Goal: Task Accomplishment & Management: Manage account settings

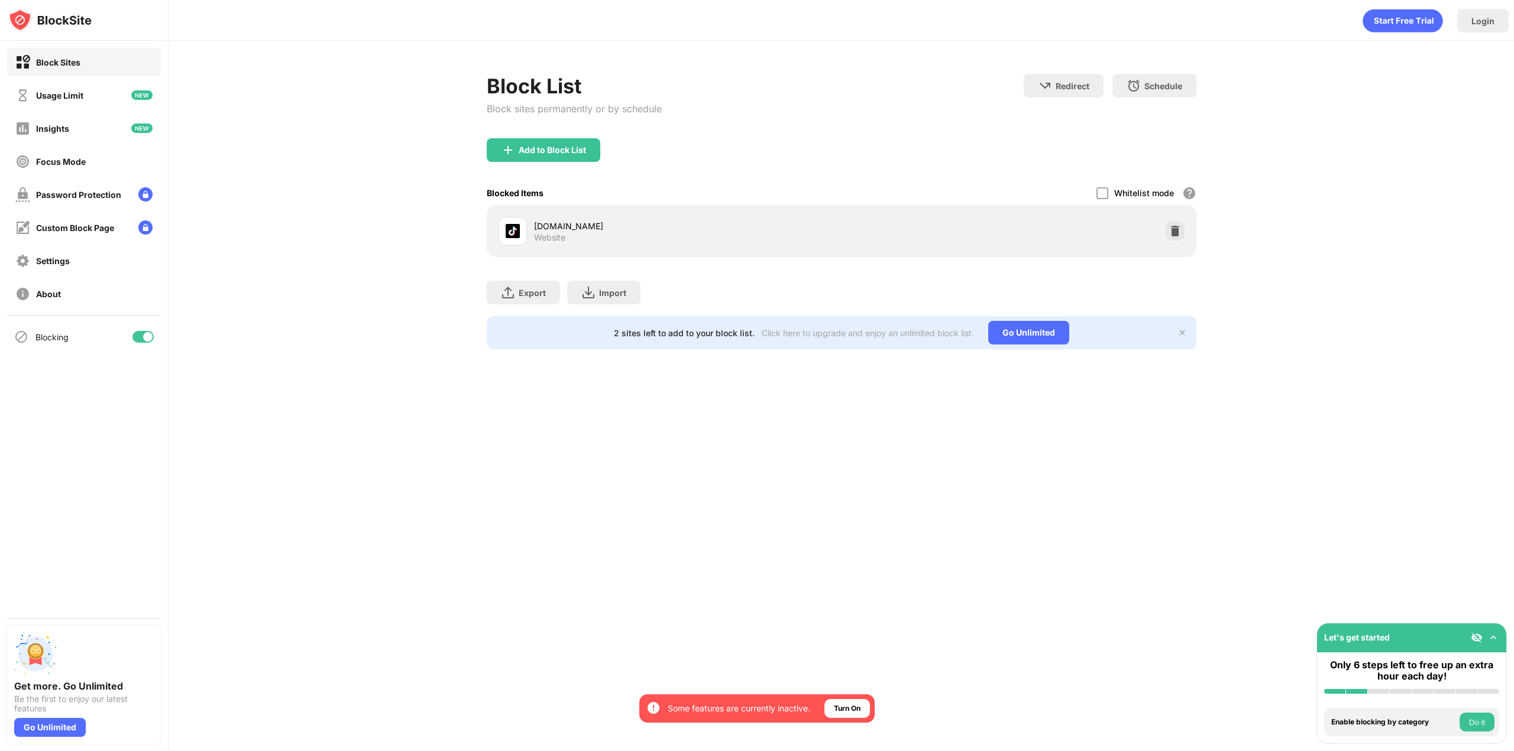
click at [536, 148] on div "Add to Block List" at bounding box center [552, 149] width 67 height 9
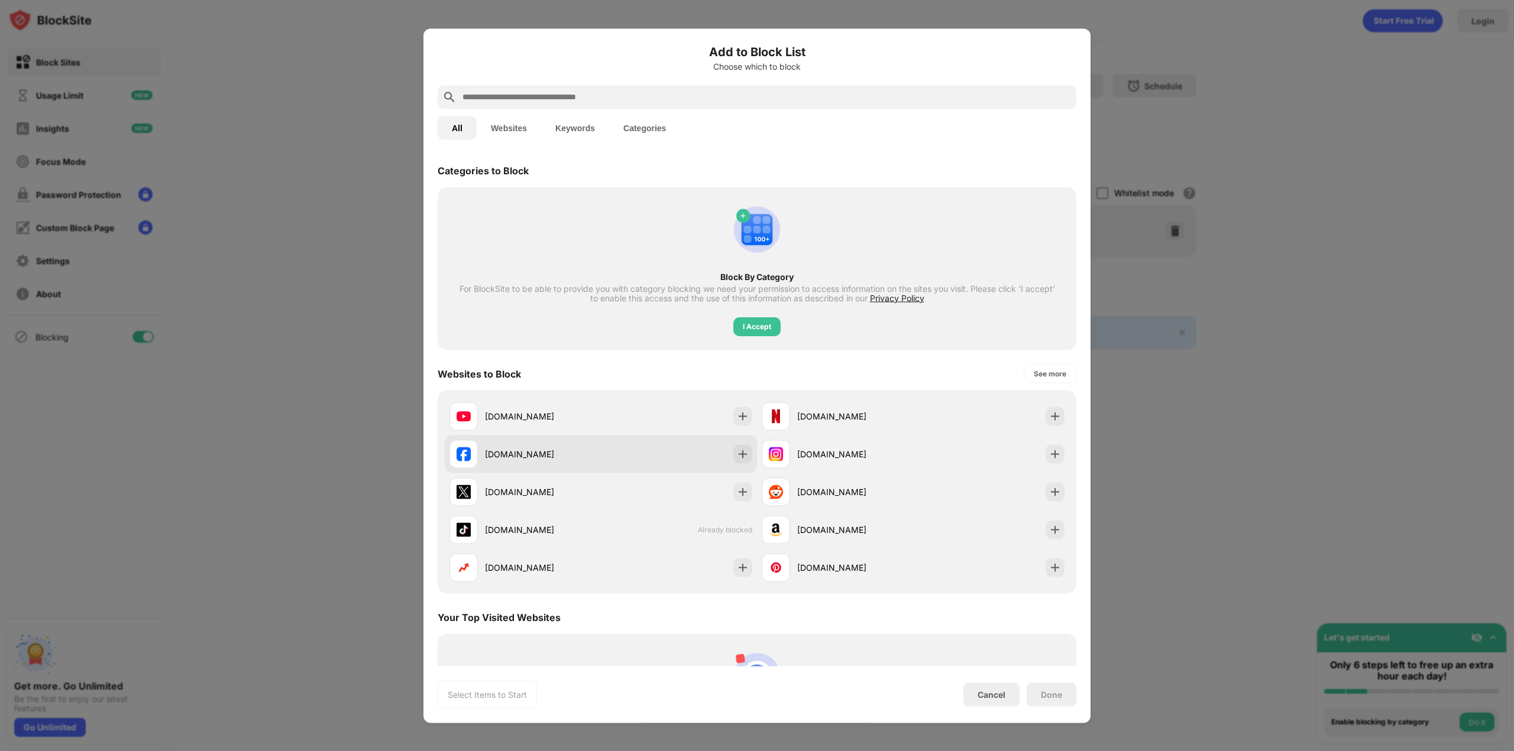
click at [523, 439] on div "[DOMAIN_NAME]" at bounding box center [601, 454] width 312 height 38
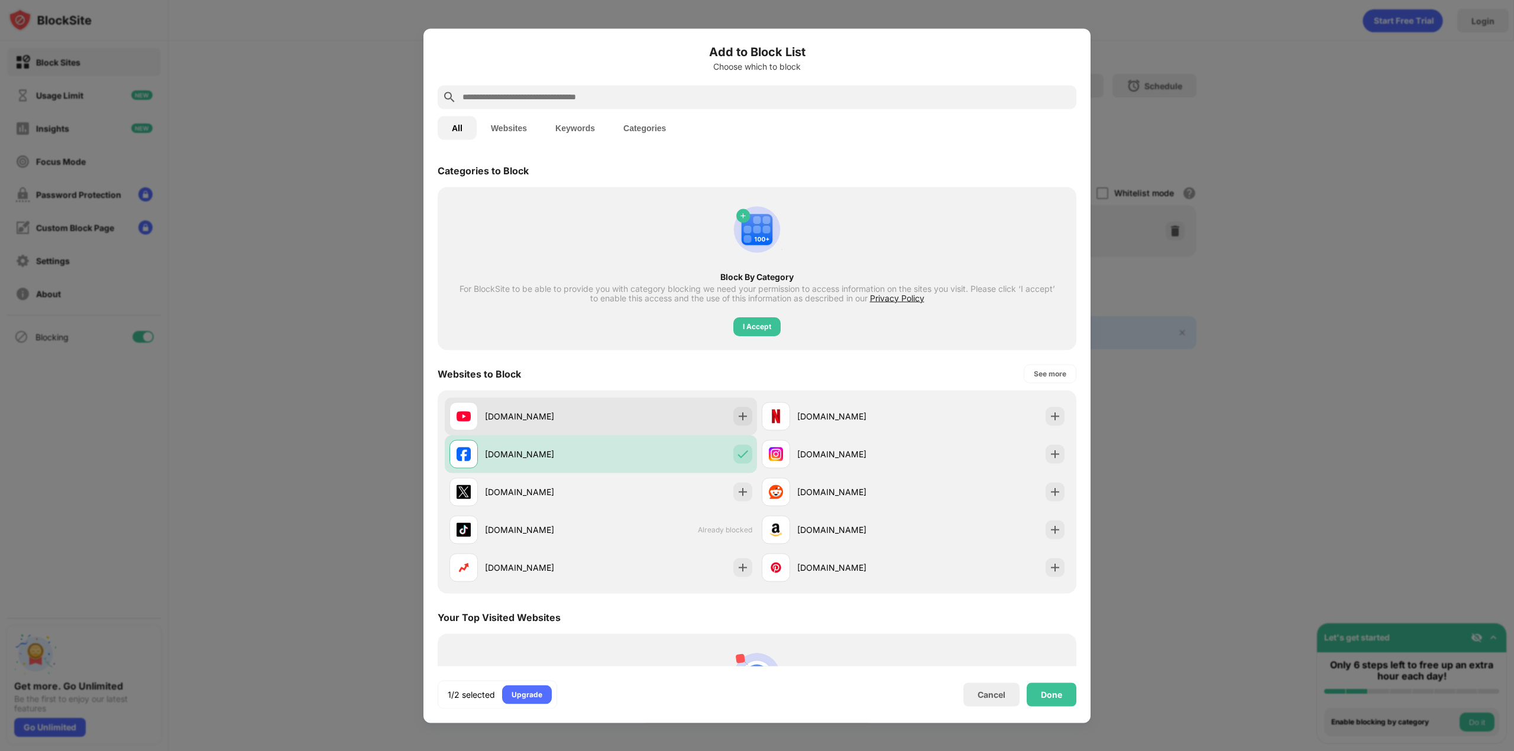
click at [532, 421] on div "[DOMAIN_NAME]" at bounding box center [543, 416] width 116 height 12
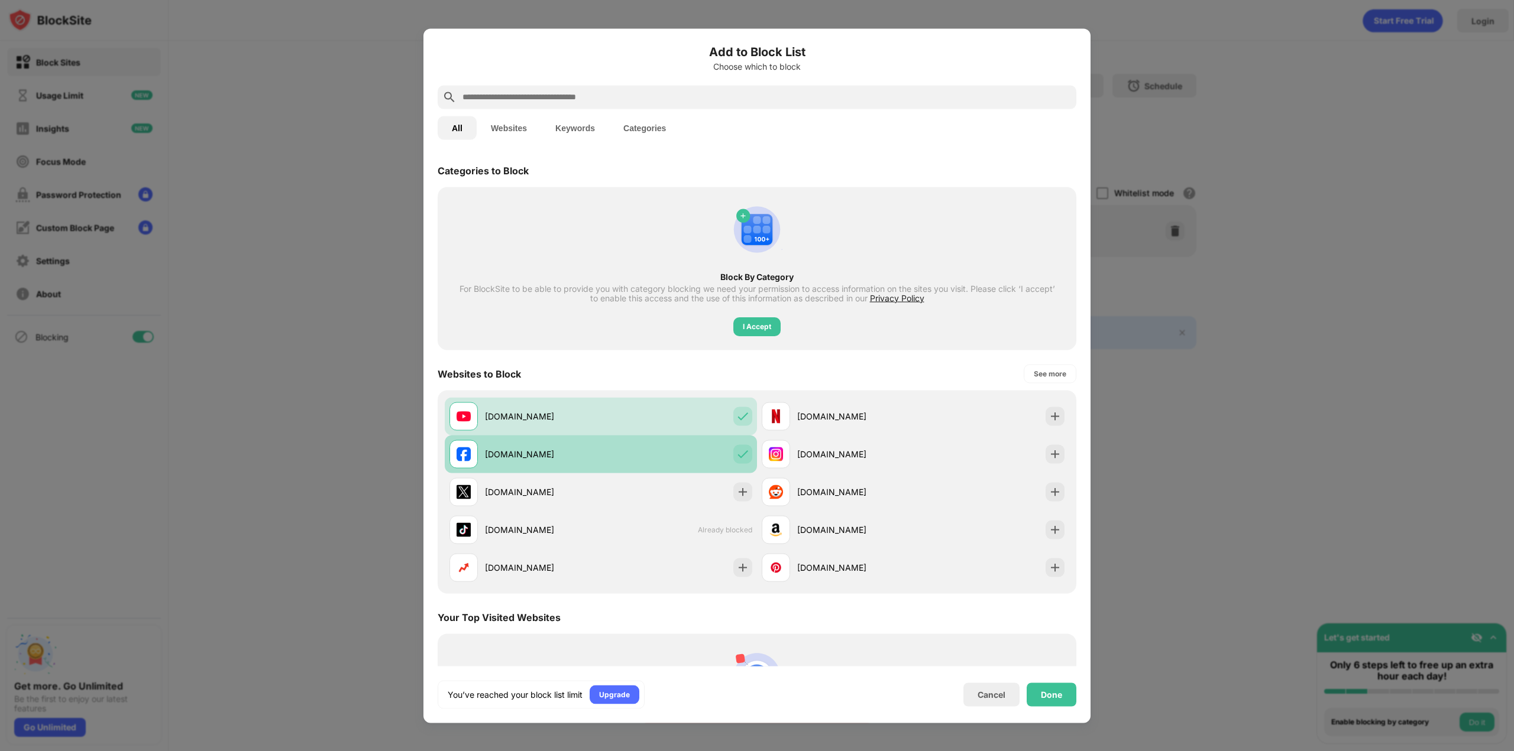
drag, startPoint x: 519, startPoint y: 431, endPoint x: 524, endPoint y: 443, distance: 12.7
click at [517, 433] on div "[DOMAIN_NAME]" at bounding box center [601, 416] width 312 height 38
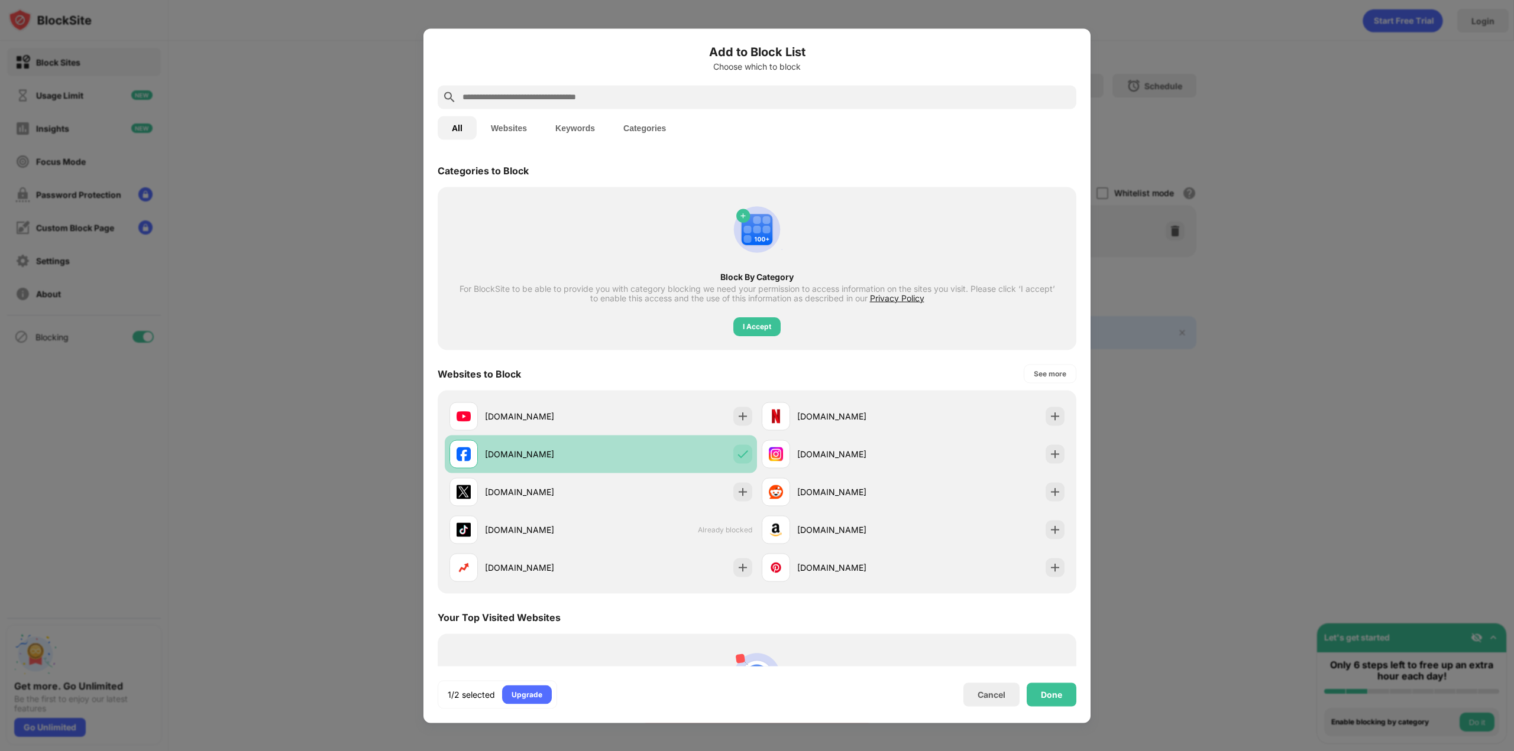
click at [530, 453] on div "[DOMAIN_NAME]" at bounding box center [543, 454] width 116 height 12
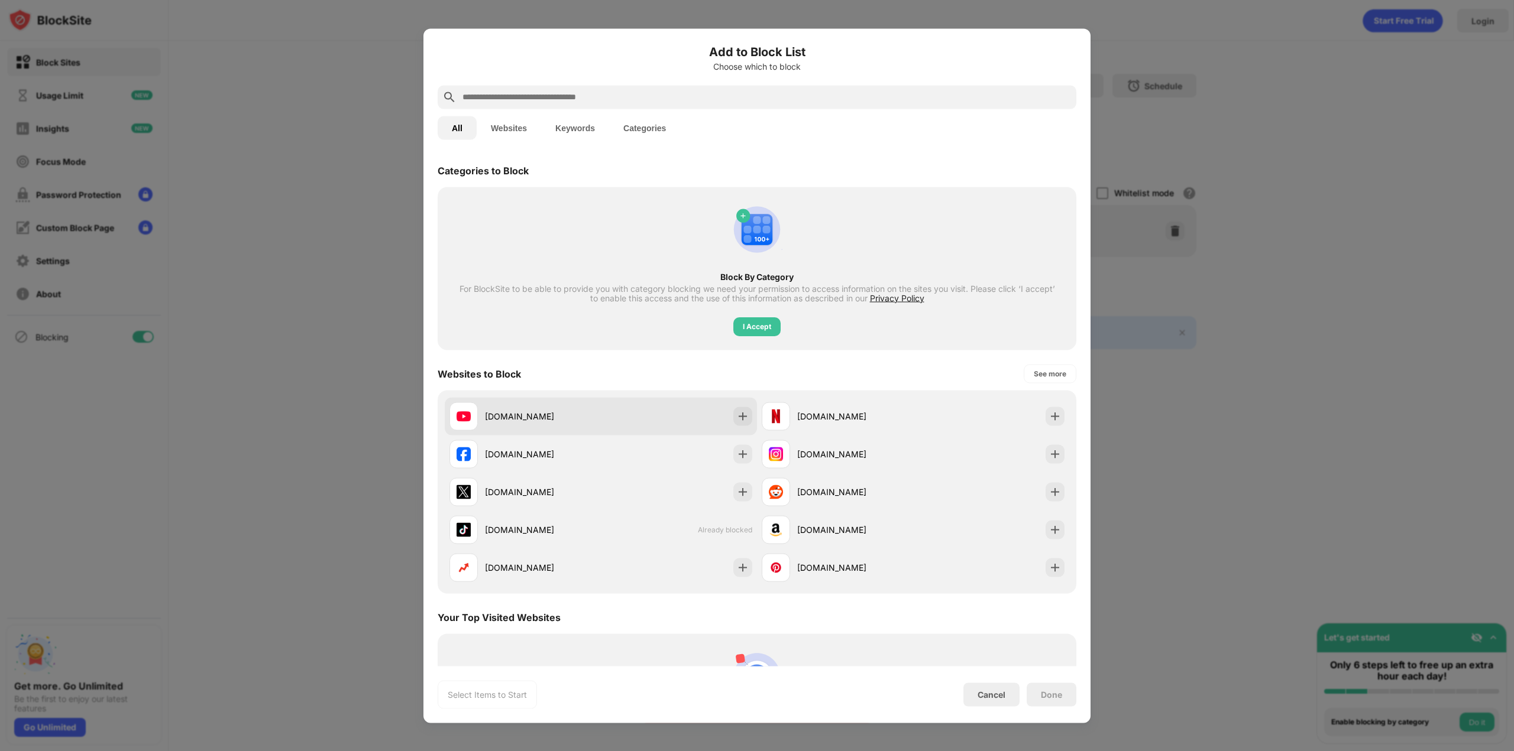
click at [549, 414] on div "[DOMAIN_NAME]" at bounding box center [543, 416] width 116 height 12
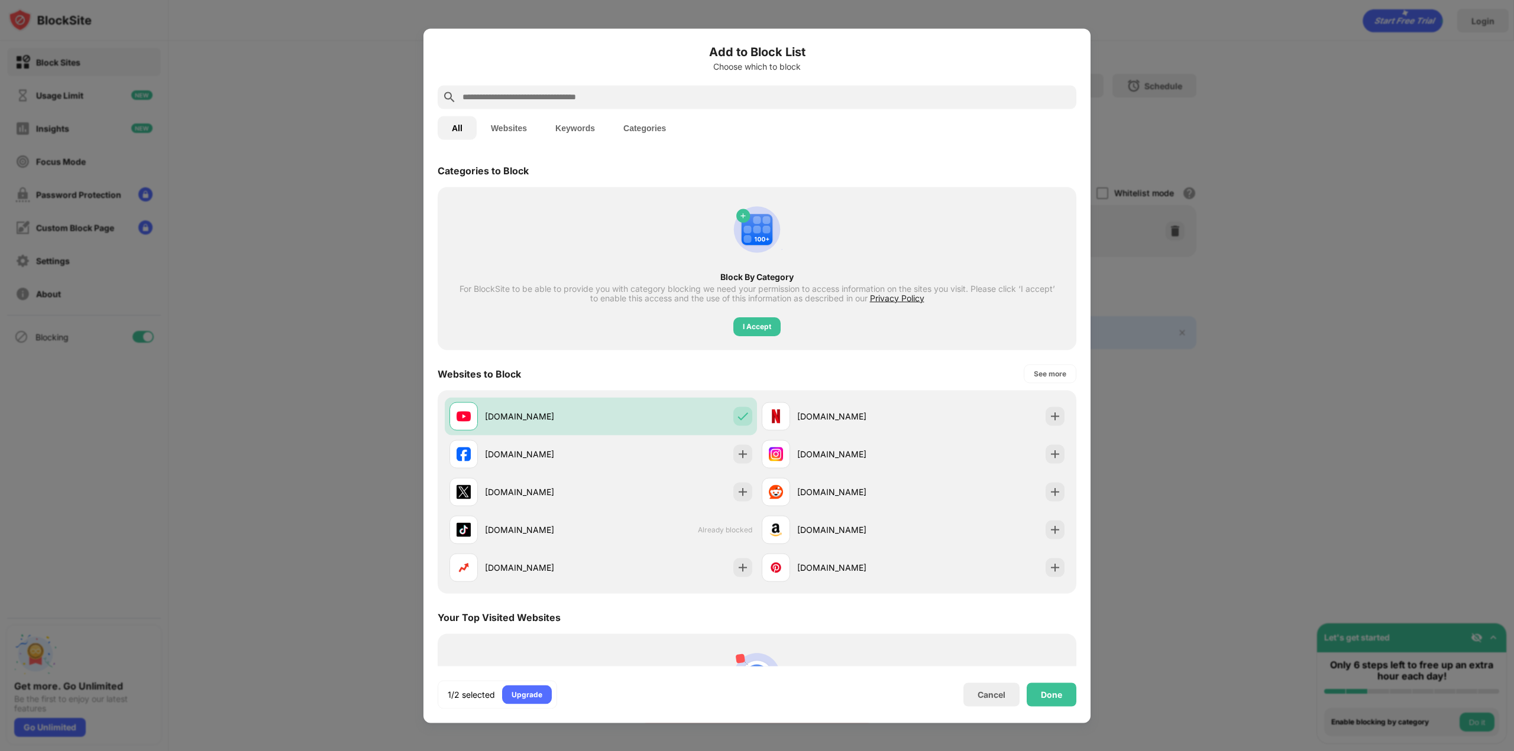
click at [1032, 697] on div "Done" at bounding box center [1051, 695] width 50 height 24
